Goal: Information Seeking & Learning: Check status

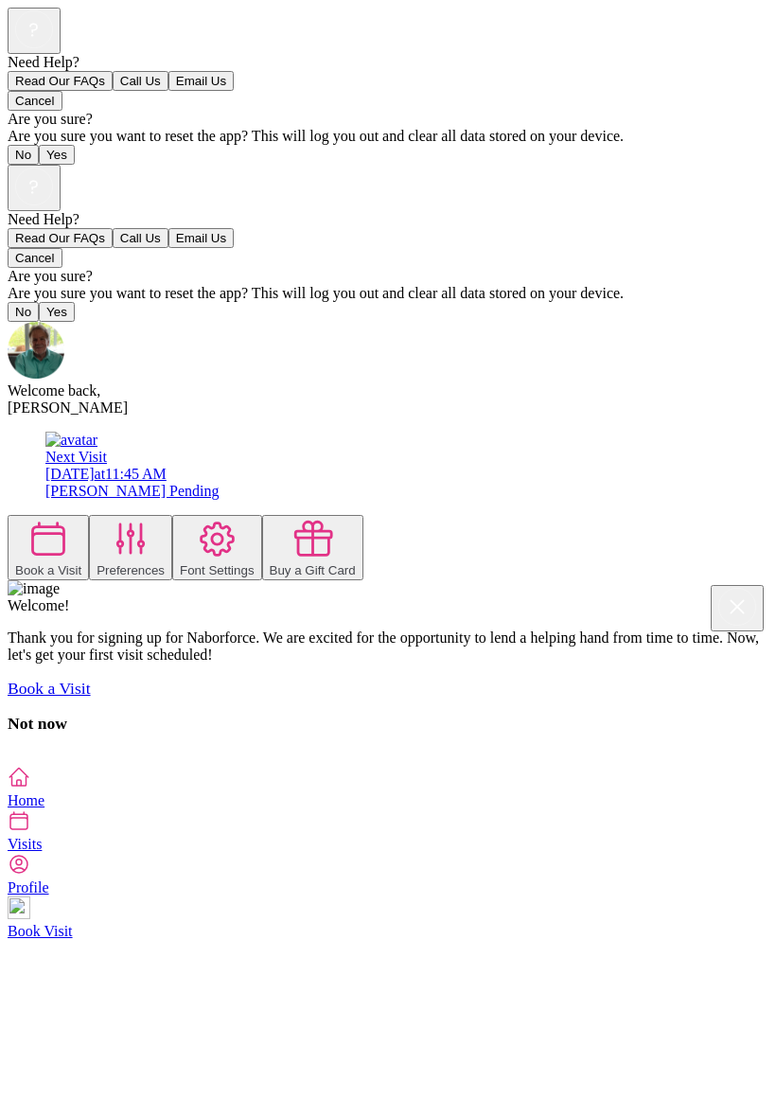
click at [27, 829] on icon at bounding box center [18, 820] width 17 height 17
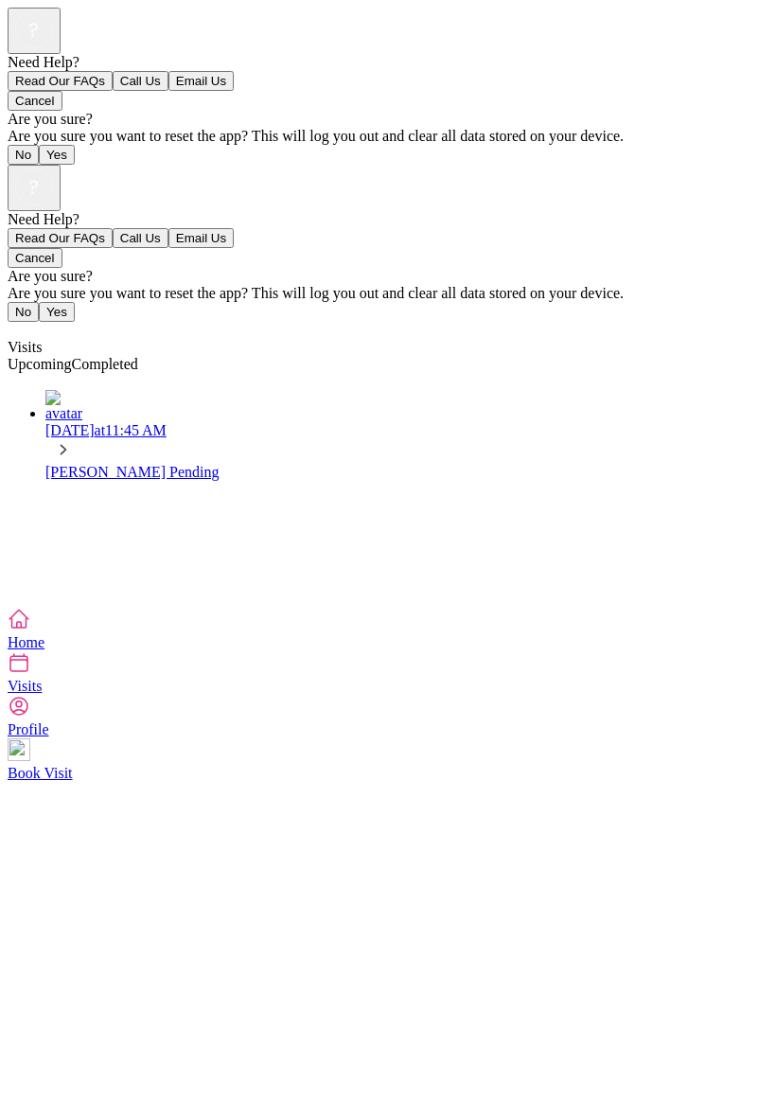
click at [138, 356] on span "Completed" at bounding box center [105, 364] width 66 height 16
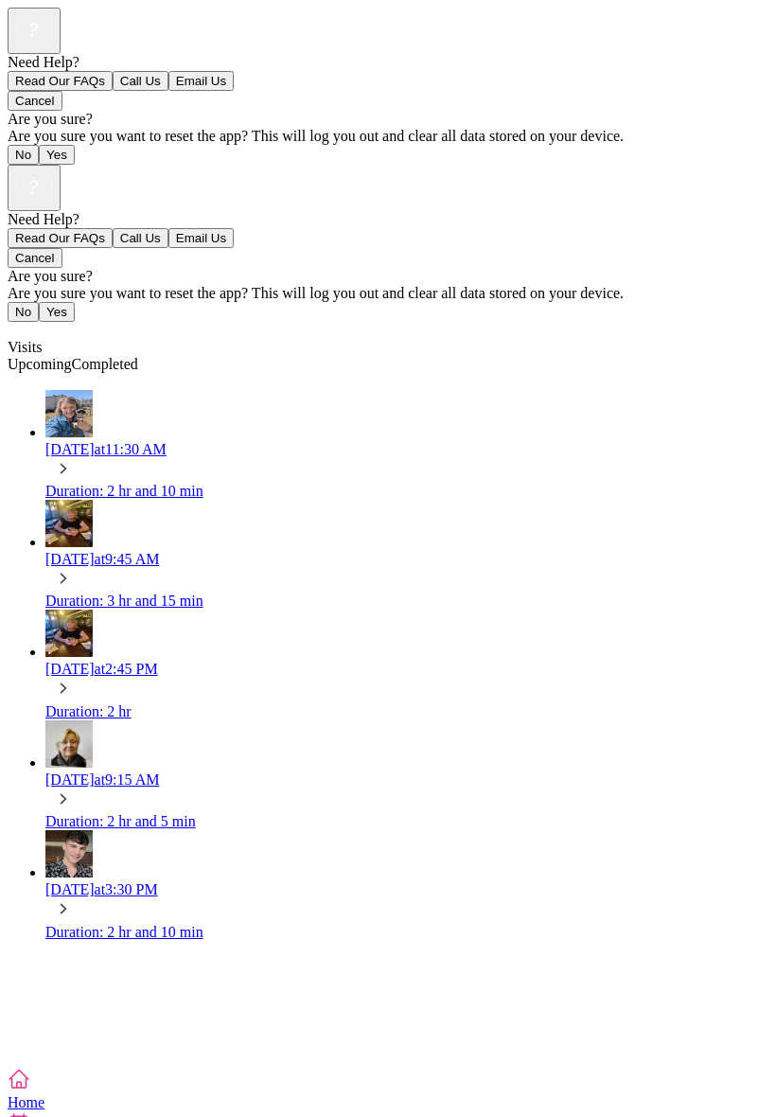
click at [138, 356] on span "Completed" at bounding box center [105, 364] width 66 height 16
click at [594, 483] on div "Duration: 2 hr and 10 min" at bounding box center [406, 491] width 723 height 17
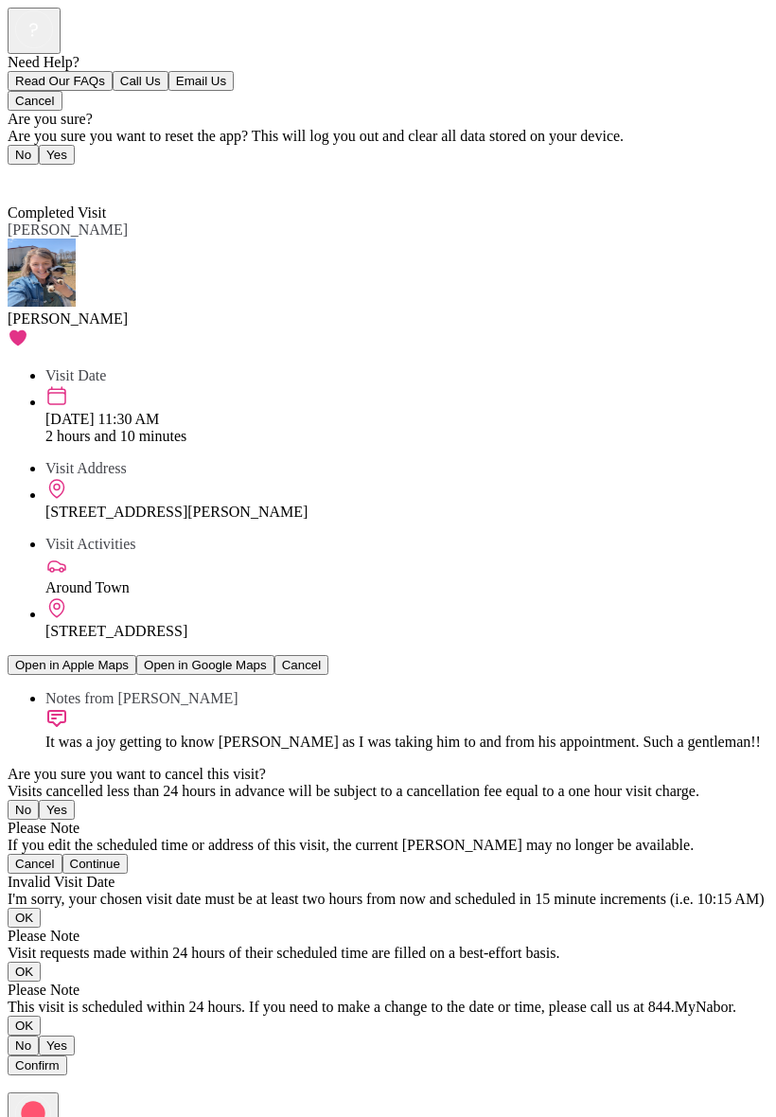
click at [12, 165] on icon at bounding box center [13, 174] width 11 height 19
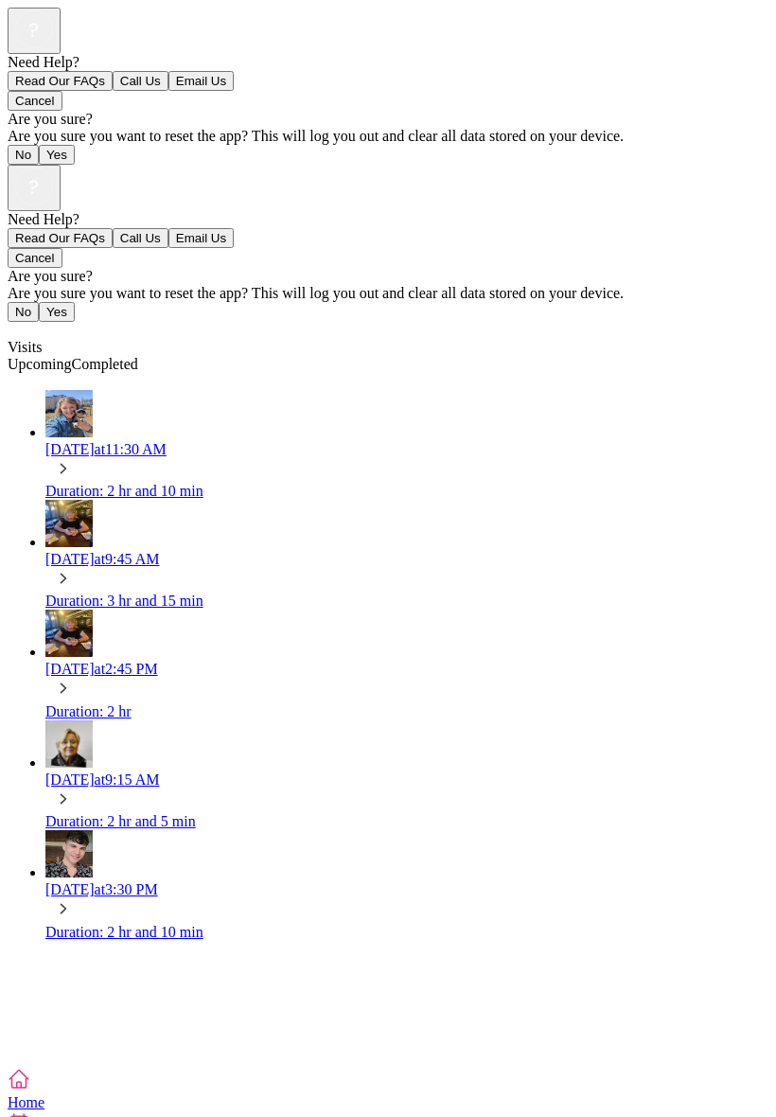
click at [52, 390] on img at bounding box center [68, 413] width 47 height 47
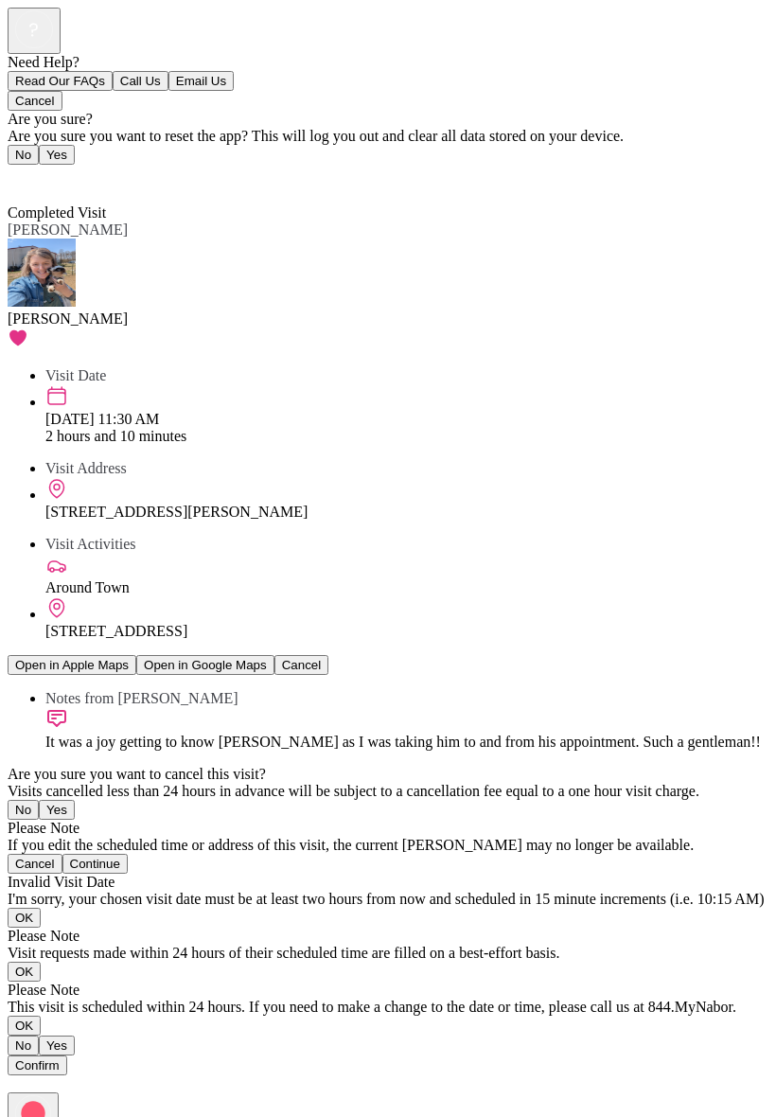
click at [36, 170] on span "Back" at bounding box center [34, 178] width 31 height 16
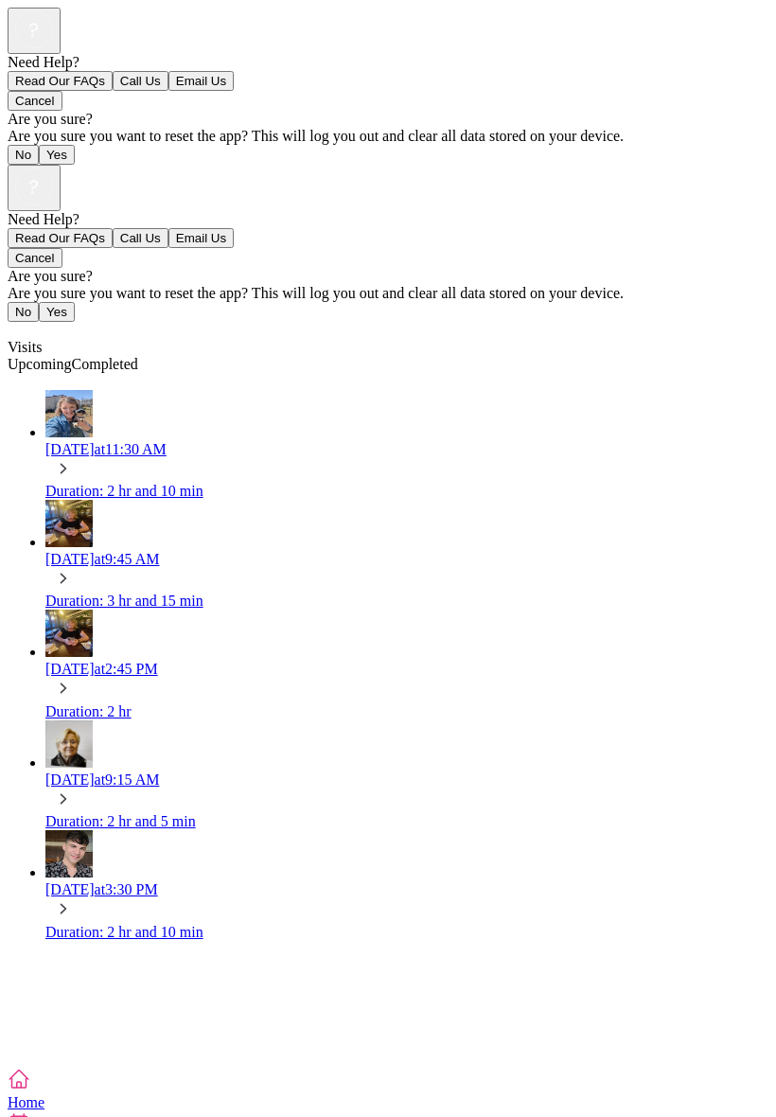
click at [30, 1072] on icon at bounding box center [19, 1079] width 23 height 23
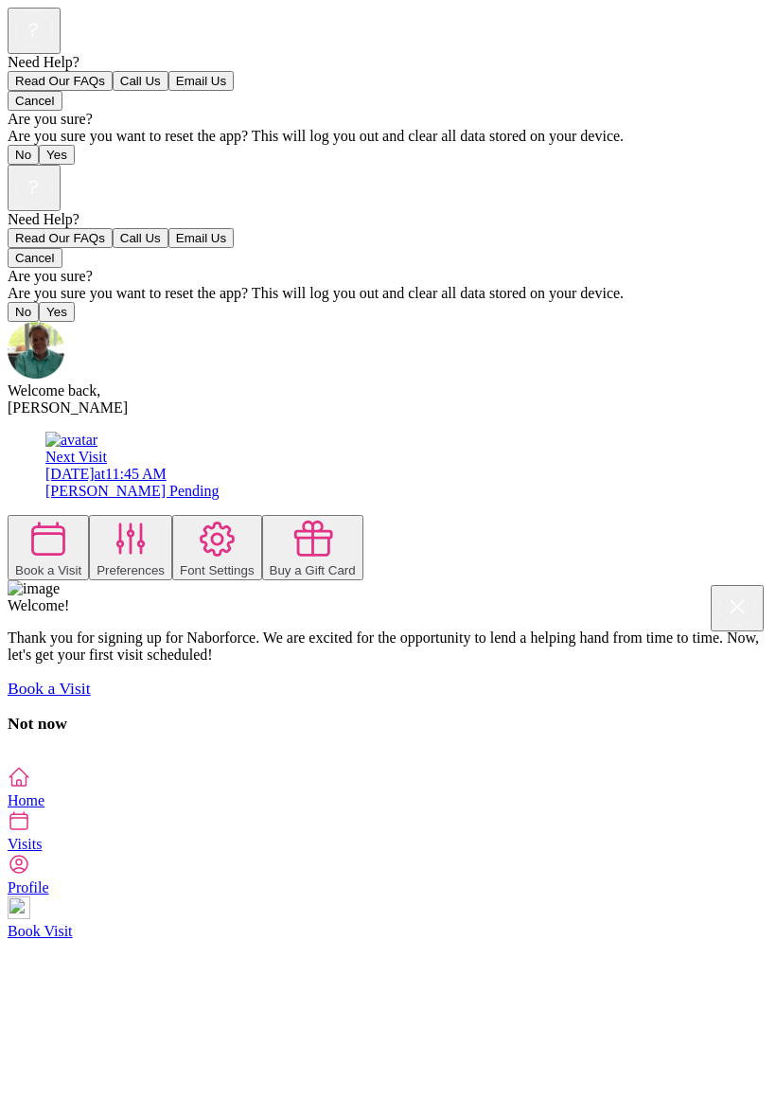
click at [152, 518] on icon at bounding box center [131, 539] width 43 height 43
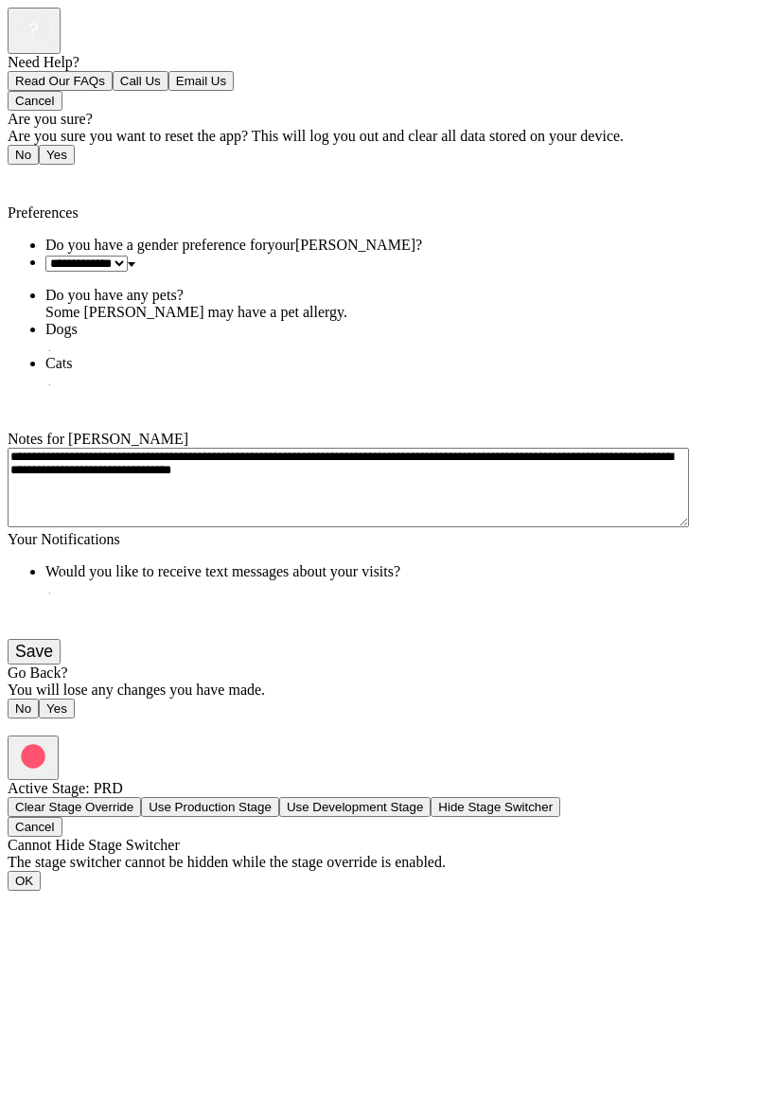
click at [44, 170] on span "Back" at bounding box center [34, 178] width 31 height 16
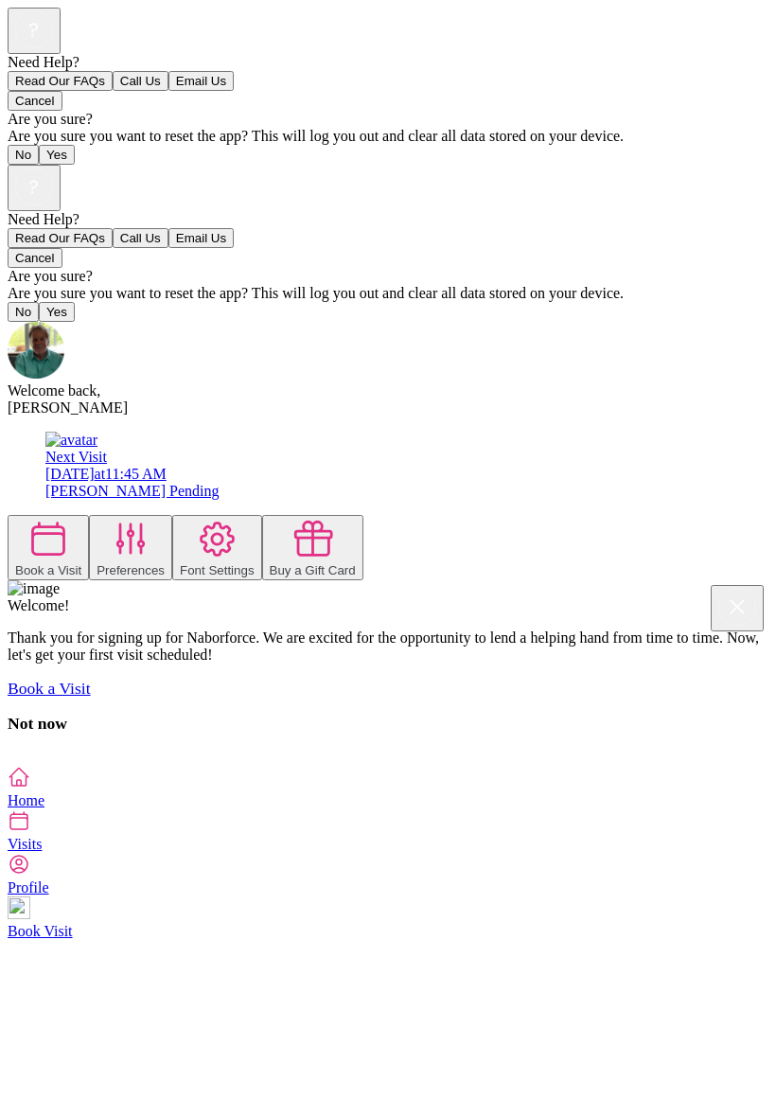
click at [38, 180] on icon at bounding box center [33, 186] width 9 height 13
click at [113, 248] on button "Read Our FAQs" at bounding box center [60, 238] width 105 height 20
click at [152, 518] on icon at bounding box center [131, 539] width 43 height 43
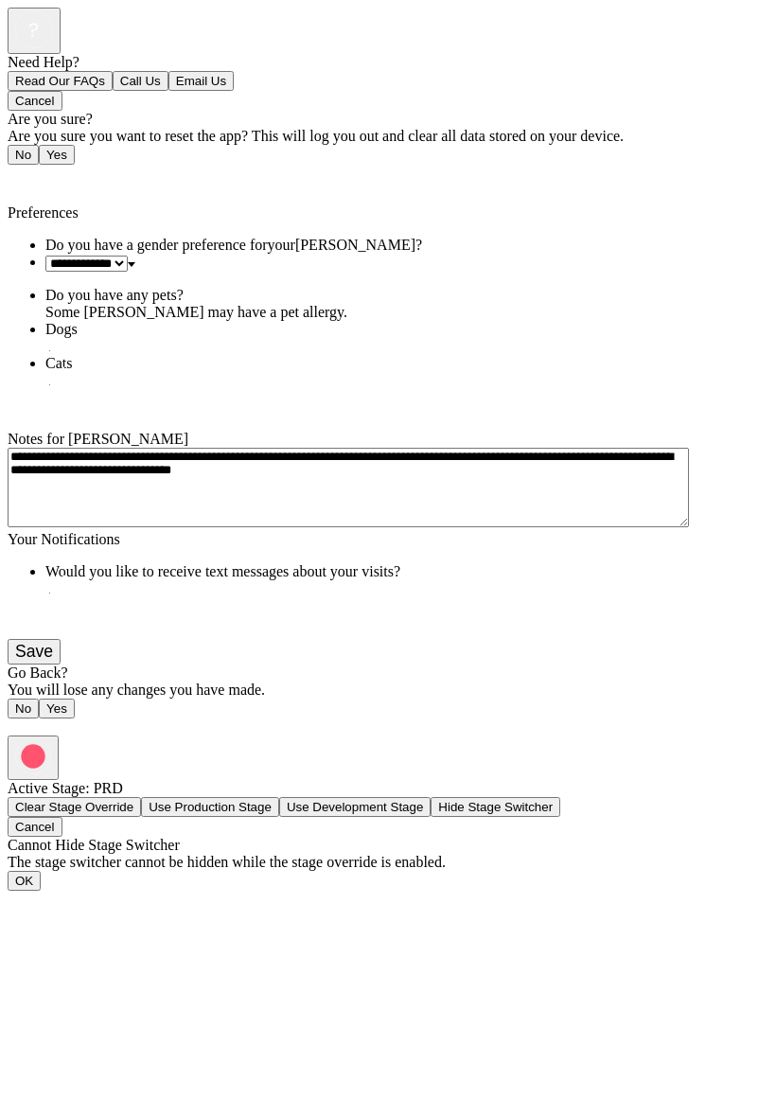
click at [46, 170] on span "Back" at bounding box center [34, 178] width 31 height 16
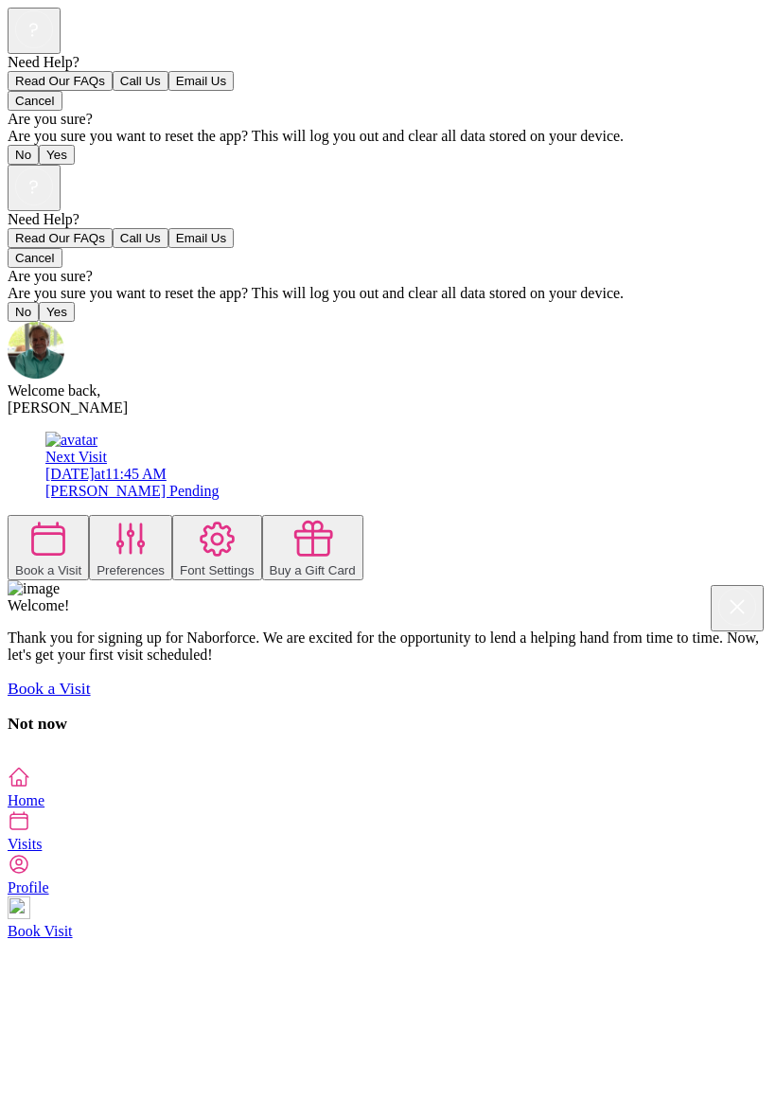
click at [402, 483] on div "[PERSON_NAME] Pending" at bounding box center [406, 491] width 723 height 17
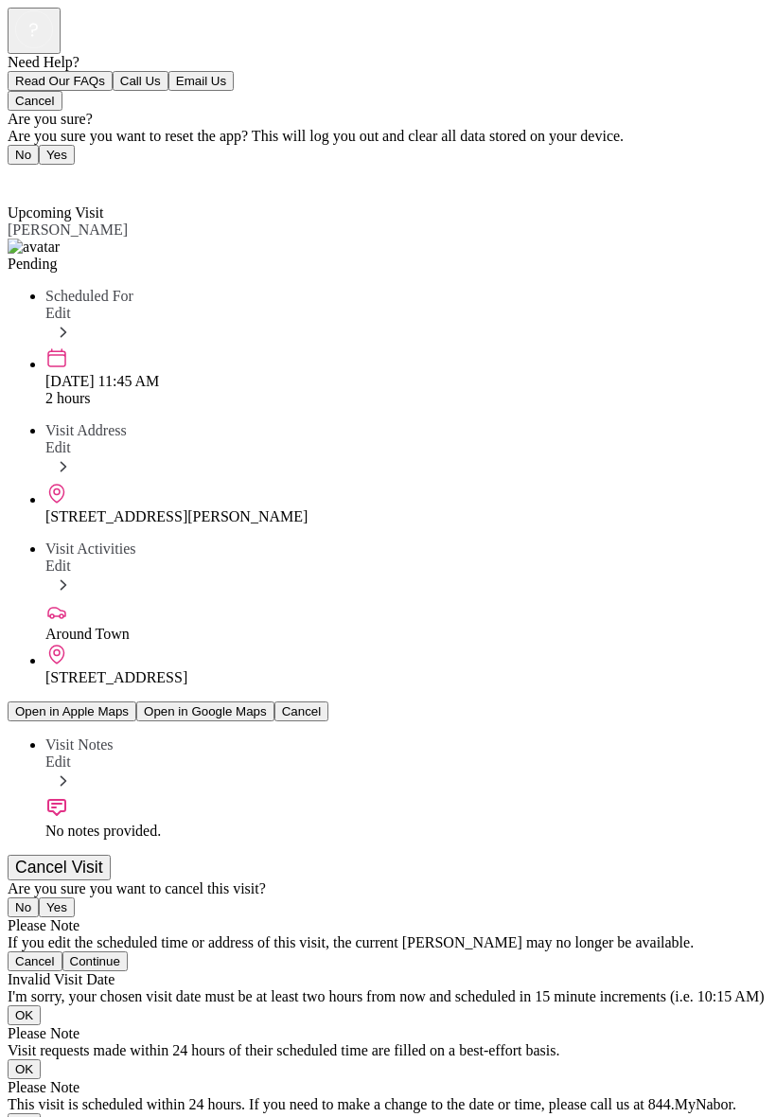
click at [21, 170] on link "Back" at bounding box center [29, 178] width 43 height 16
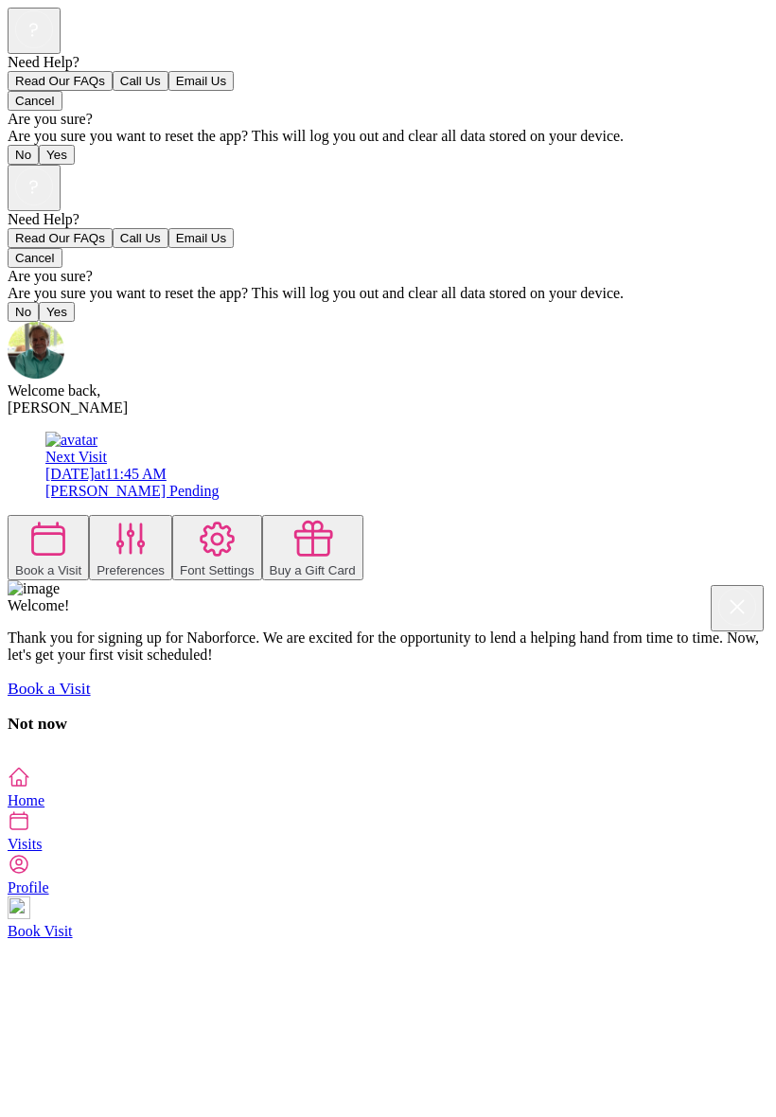
click at [89, 515] on button "Book a Visit" at bounding box center [48, 547] width 81 height 65
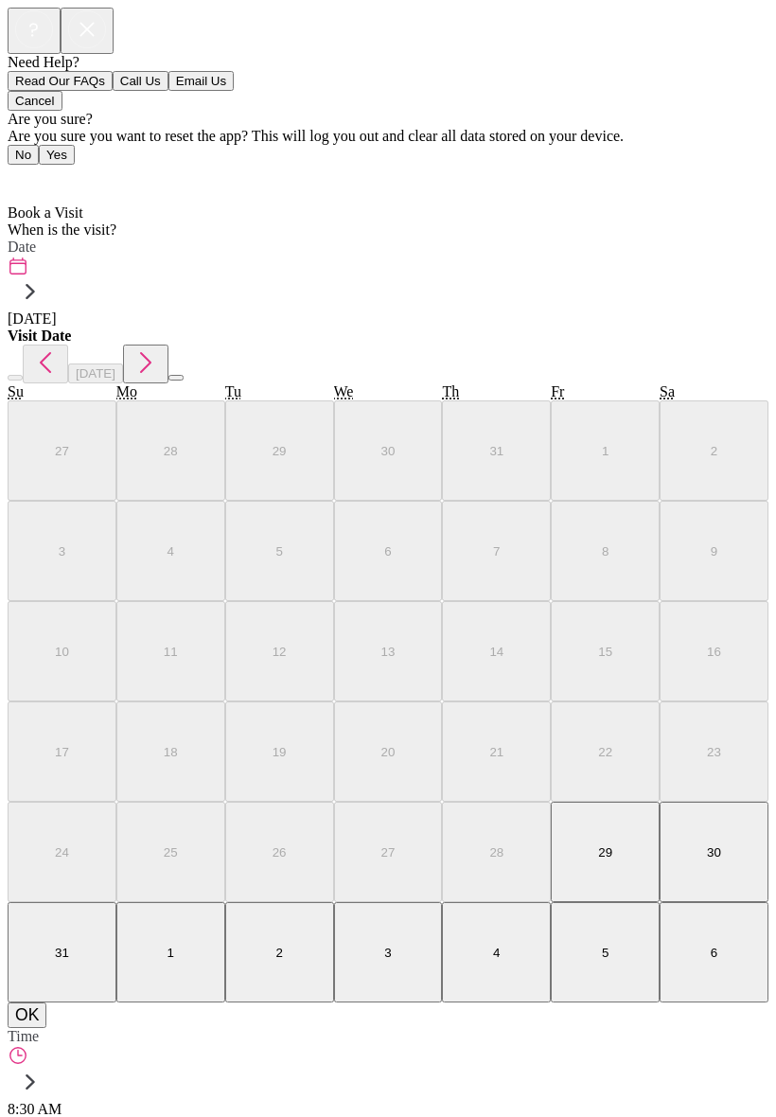
click at [40, 170] on span "Home" at bounding box center [37, 178] width 37 height 16
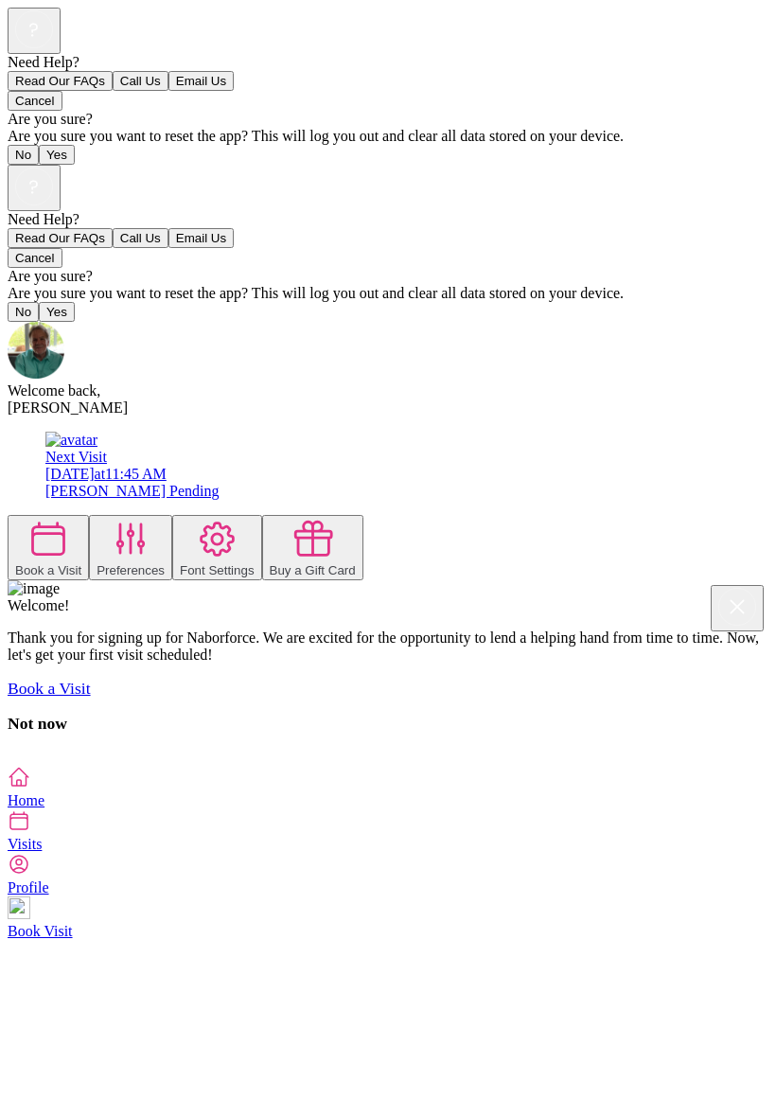
click at [176, 399] on div "[PERSON_NAME]" at bounding box center [388, 407] width 761 height 17
click at [89, 322] on div at bounding box center [388, 352] width 761 height 61
click at [64, 322] on img at bounding box center [36, 350] width 57 height 57
click at [190, 399] on div "[PERSON_NAME]" at bounding box center [388, 407] width 761 height 17
click at [182, 399] on div "[PERSON_NAME]" at bounding box center [388, 407] width 761 height 17
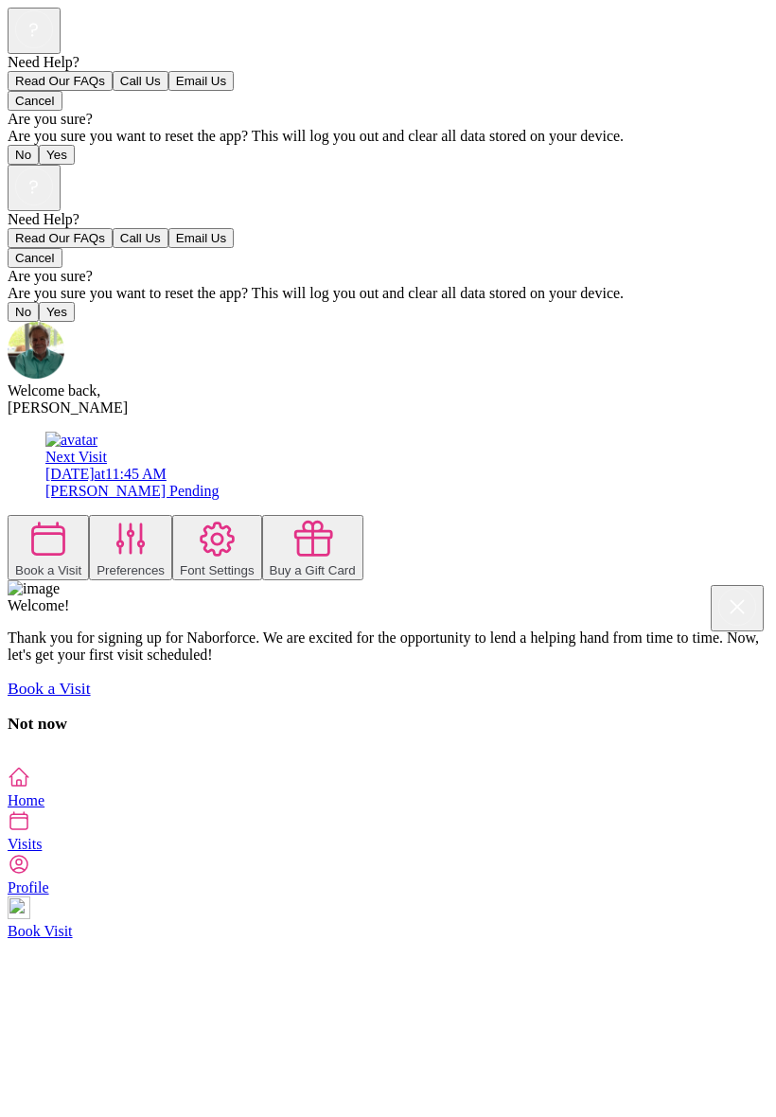
click at [27, 873] on icon at bounding box center [18, 864] width 17 height 17
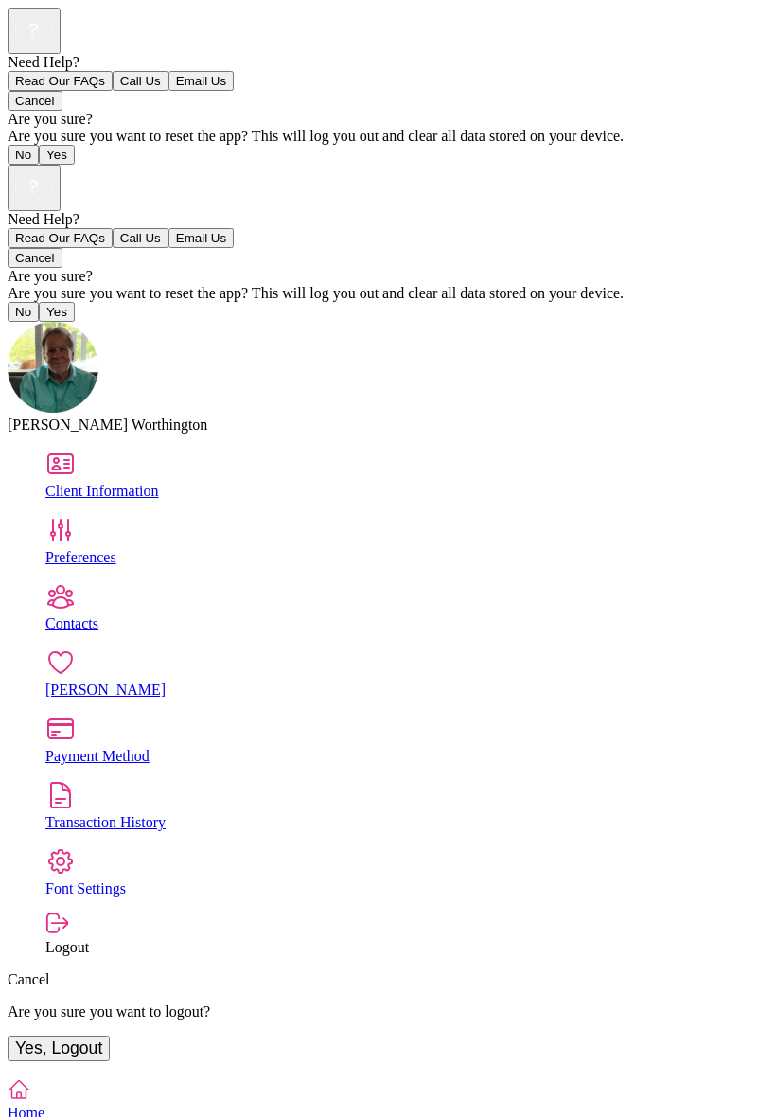
click at [98, 322] on img at bounding box center [53, 367] width 91 height 91
click at [98, 399] on link at bounding box center [53, 407] width 91 height 16
click at [52, 168] on rect at bounding box center [33, 186] width 37 height 37
click at [62, 268] on button "Cancel" at bounding box center [35, 258] width 55 height 20
click at [323, 483] on div "Client Information" at bounding box center [406, 491] width 723 height 17
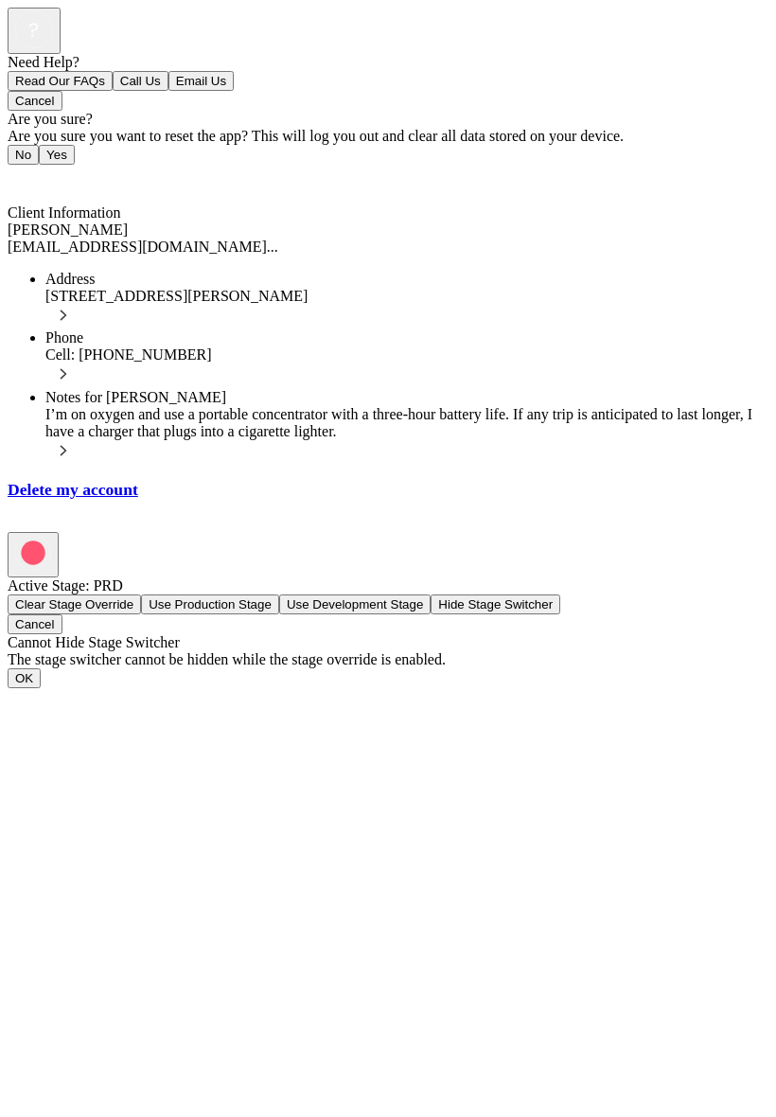
click at [41, 170] on span "Back" at bounding box center [34, 178] width 31 height 16
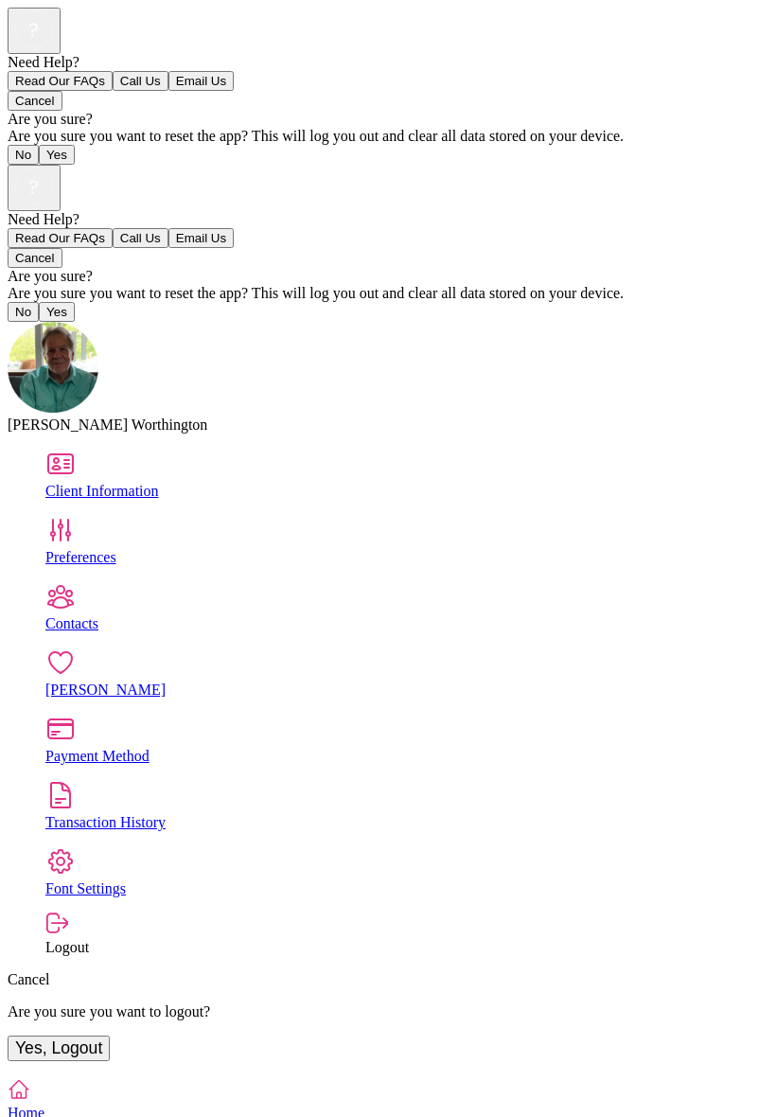
click at [285, 615] on div "Contacts" at bounding box center [406, 623] width 723 height 17
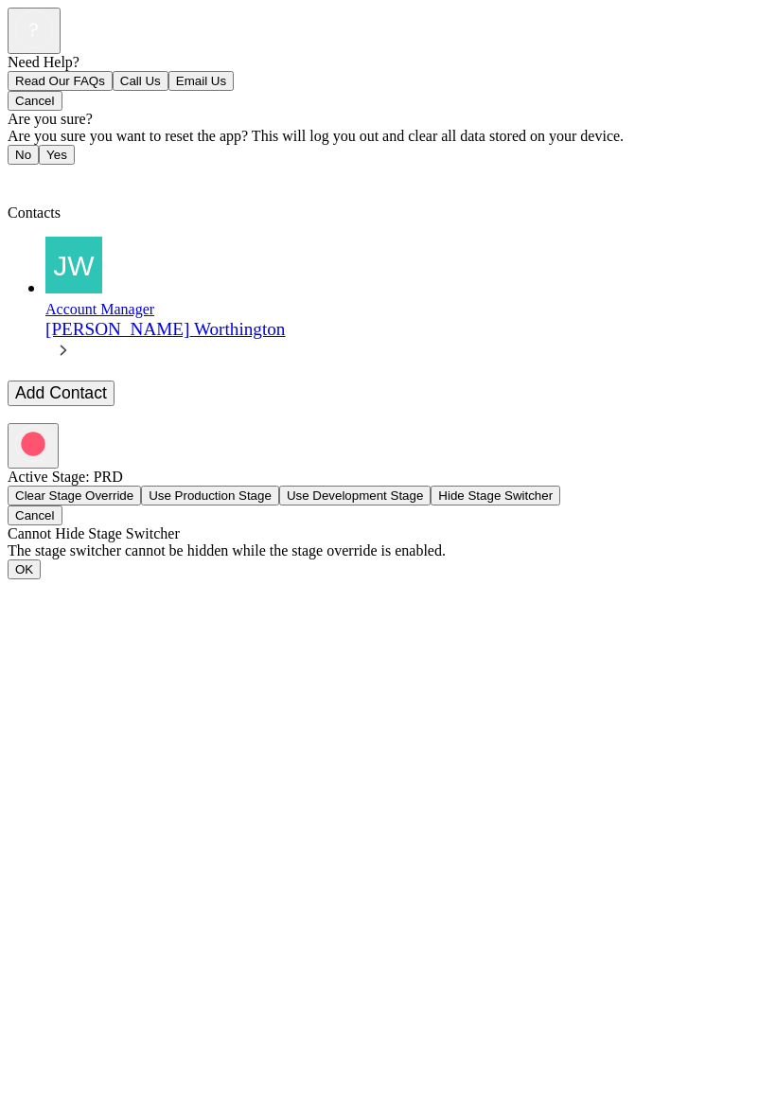
click at [46, 170] on span "Back" at bounding box center [34, 178] width 31 height 16
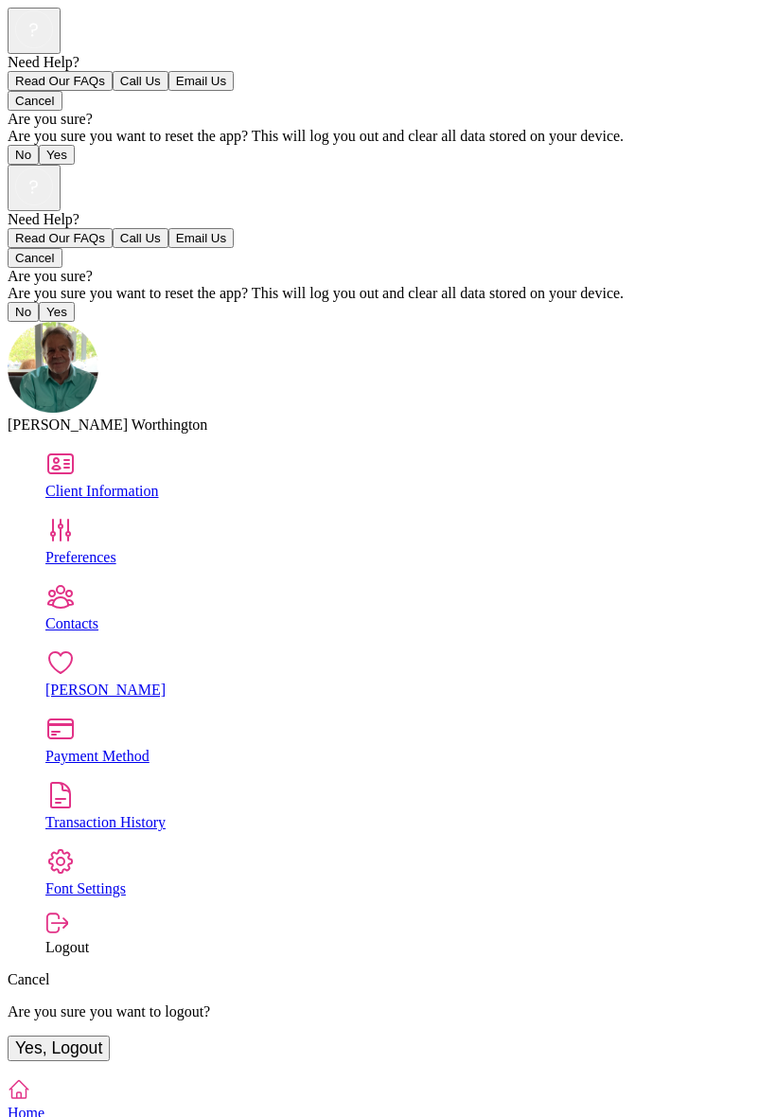
click at [288, 814] on div "Transaction History" at bounding box center [406, 822] width 723 height 17
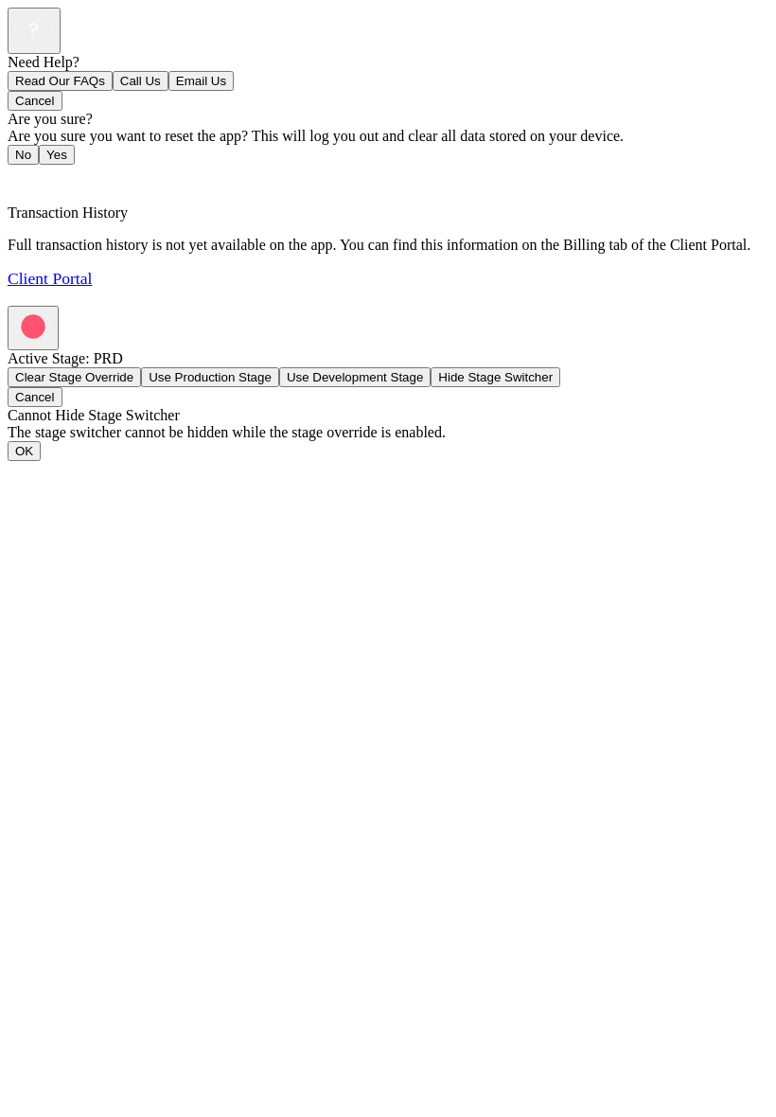
click at [47, 170] on span "Back" at bounding box center [34, 178] width 31 height 16
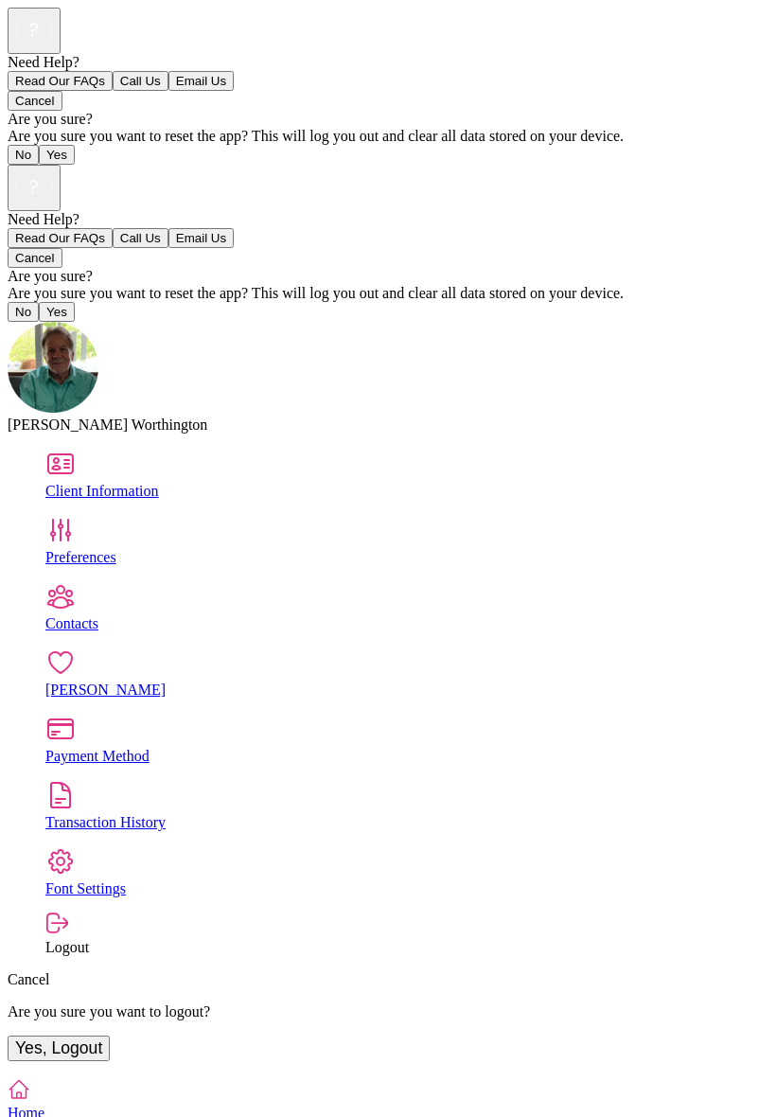
click at [30, 1116] on icon at bounding box center [19, 1133] width 23 height 23
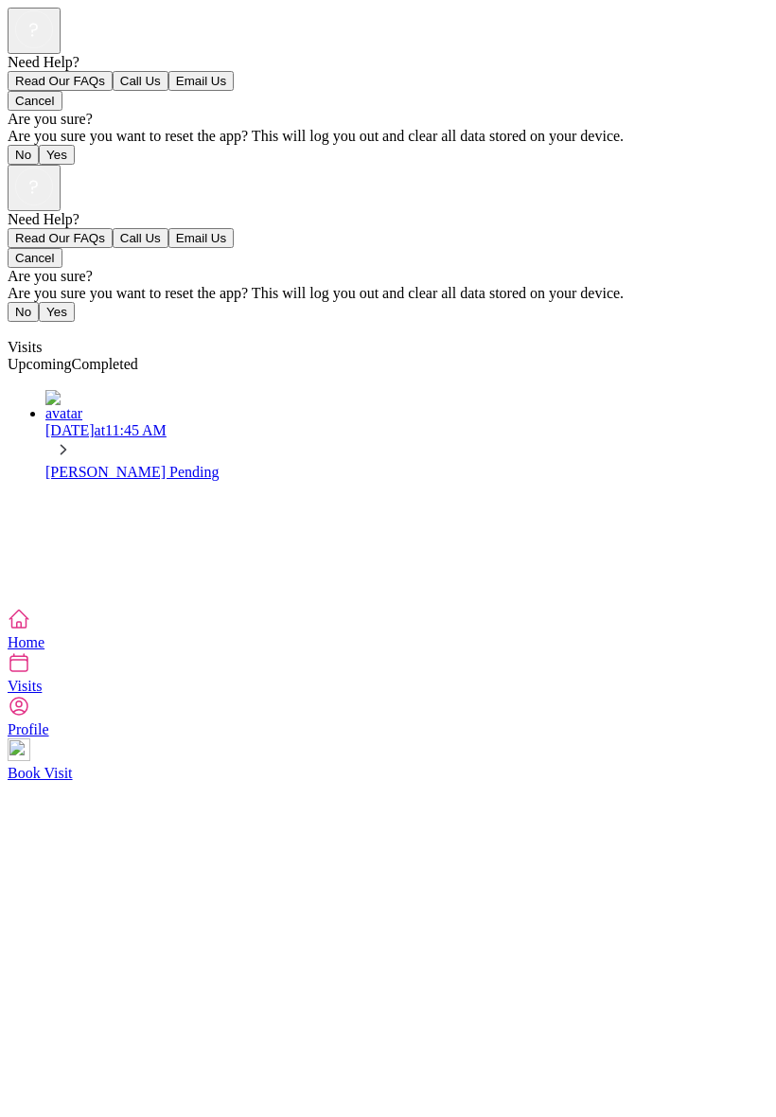
click at [138, 356] on span "Completed" at bounding box center [105, 364] width 66 height 16
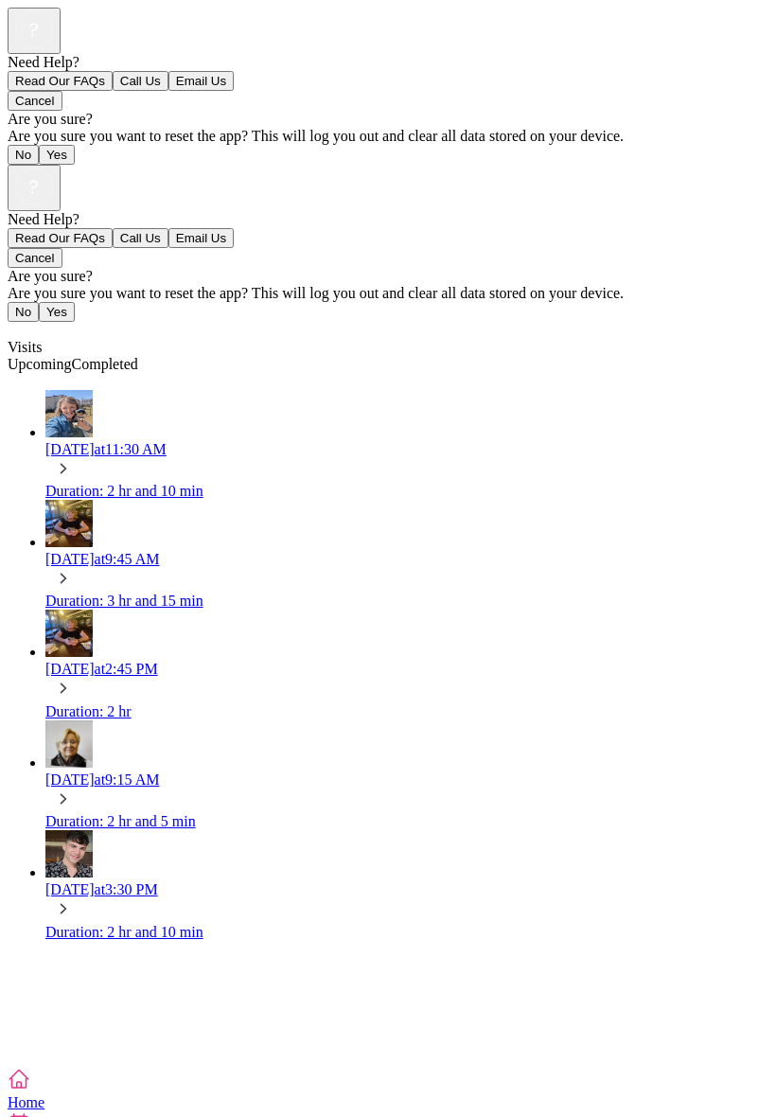
click at [240, 551] on div "[DATE] 9:45 AM" at bounding box center [406, 559] width 723 height 17
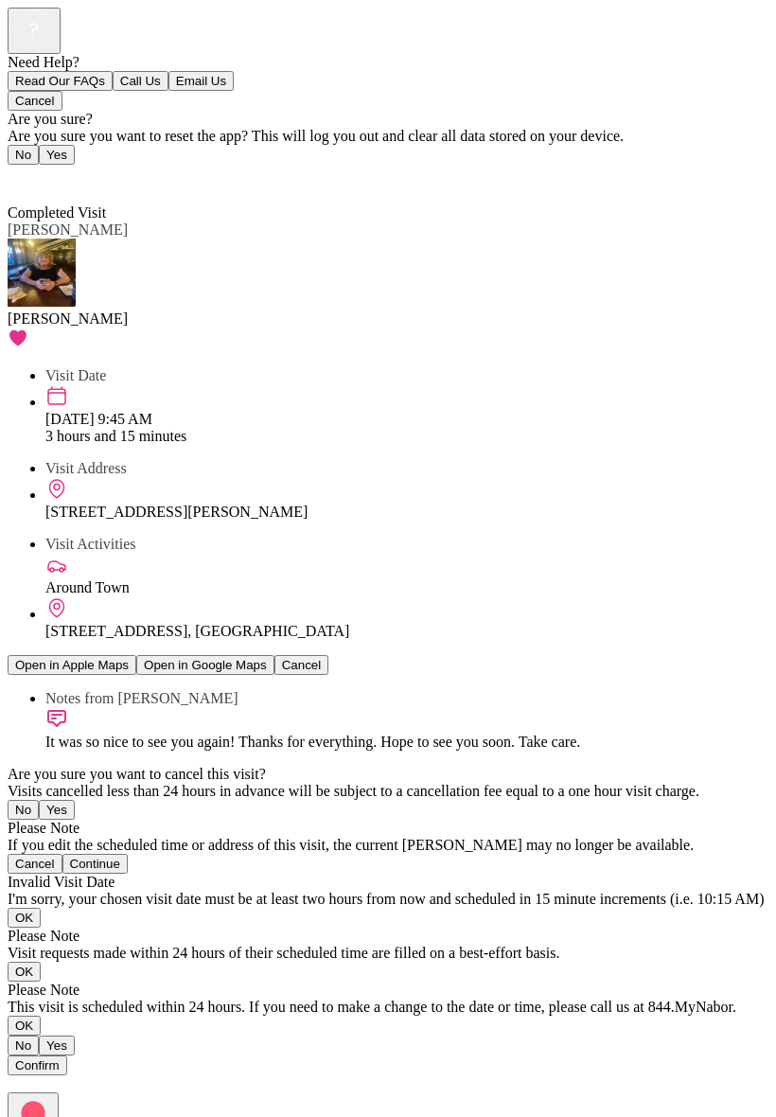
click at [46, 170] on span "Back" at bounding box center [34, 178] width 31 height 16
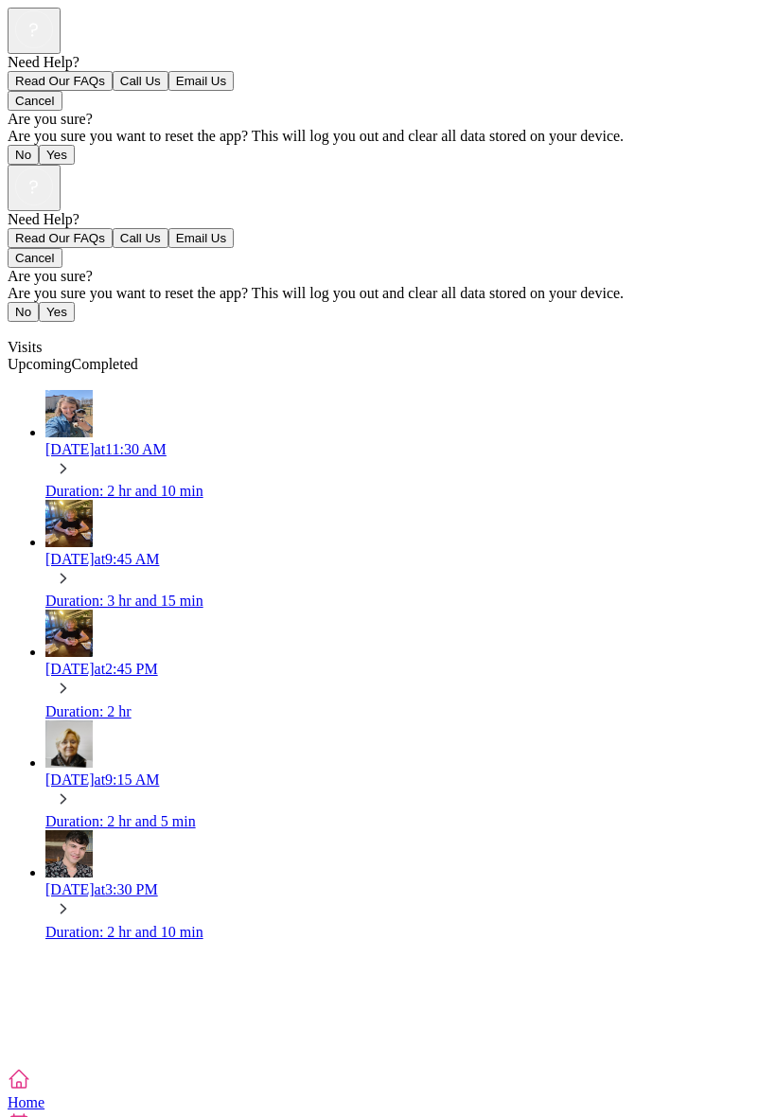
click at [275, 703] on div "Duration: 2 hr" at bounding box center [406, 711] width 723 height 17
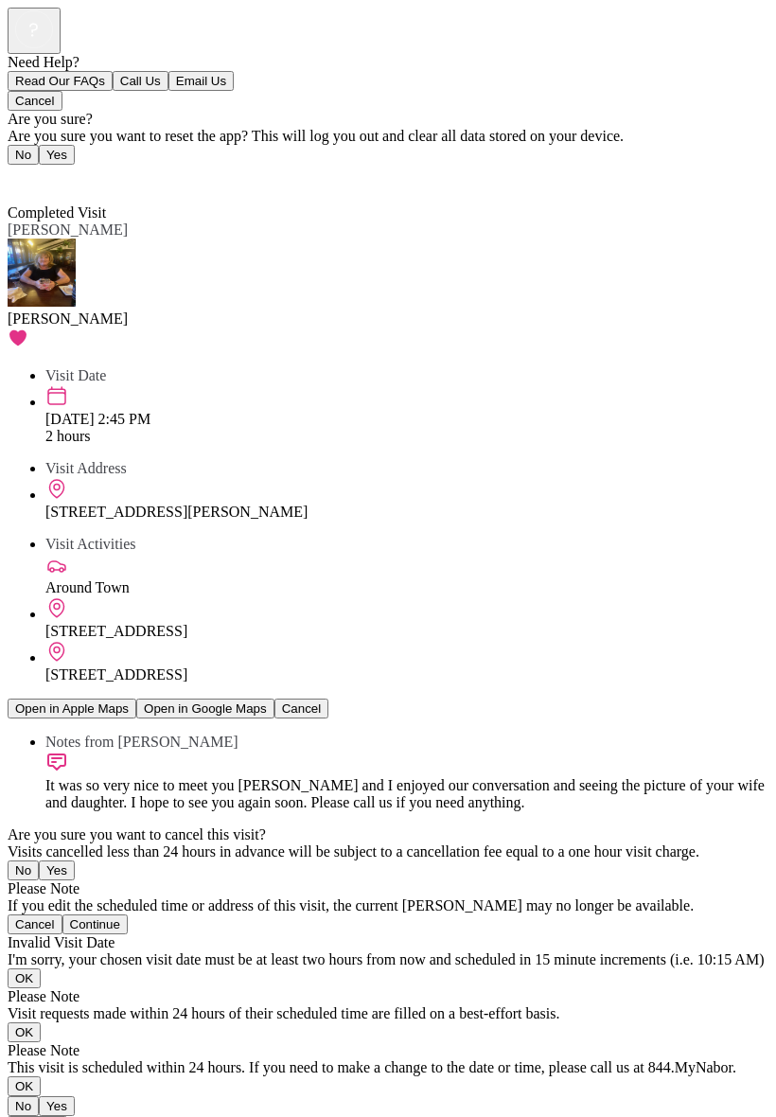
click at [50, 170] on span "Back" at bounding box center [34, 178] width 31 height 16
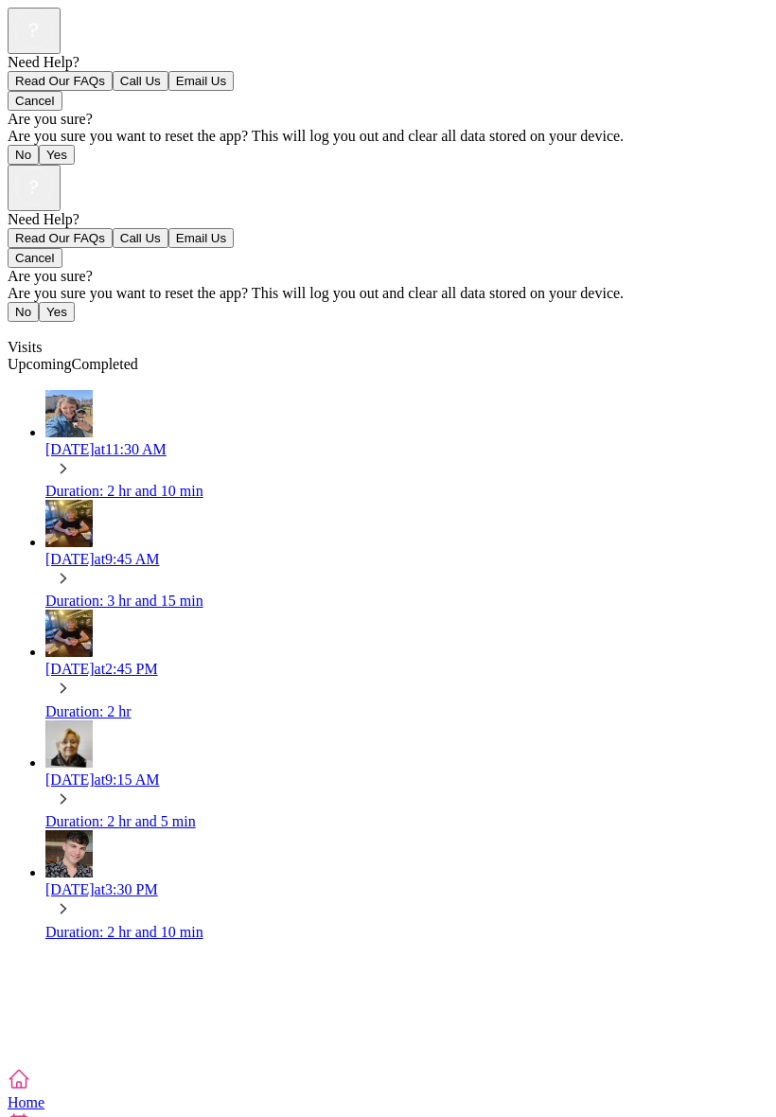
click at [263, 772] on div "[DATE] 9:15 AM" at bounding box center [406, 780] width 723 height 17
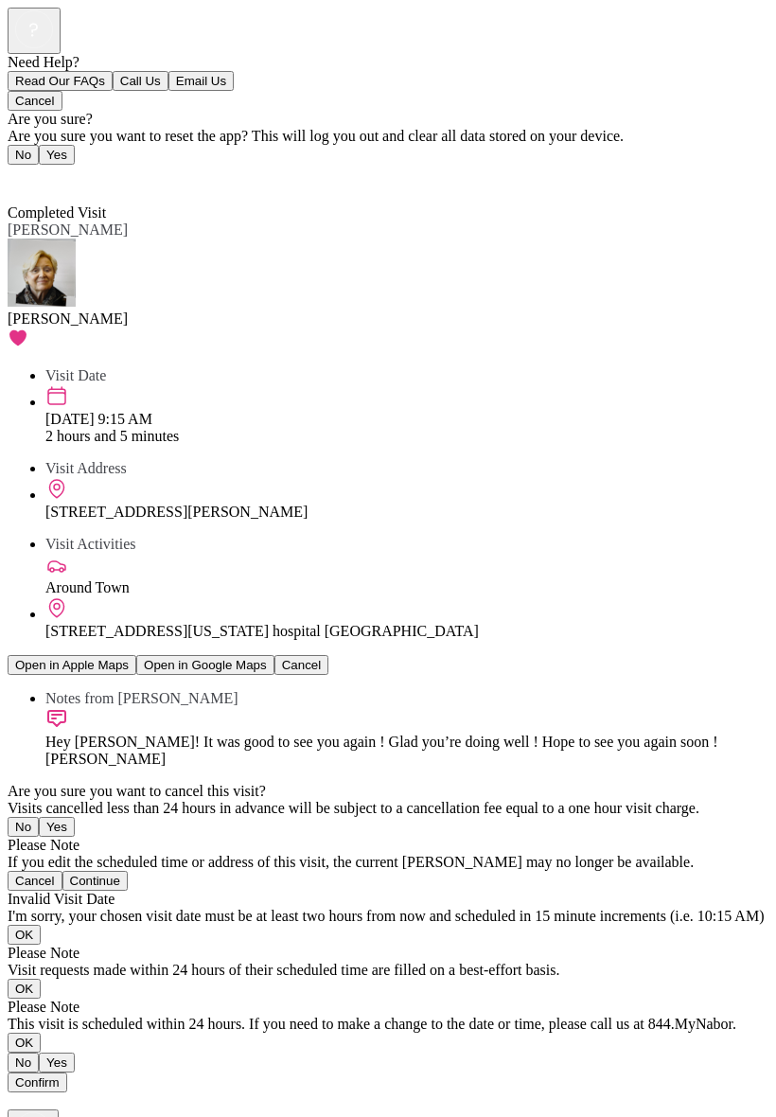
click at [43, 170] on span "Back" at bounding box center [34, 178] width 31 height 16
